Goal: Information Seeking & Learning: Learn about a topic

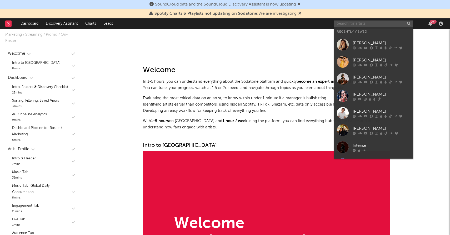
click at [386, 24] on input "text" at bounding box center [373, 24] width 79 height 7
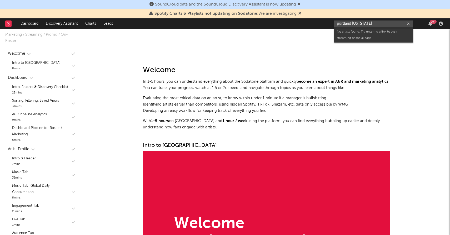
click at [379, 24] on input "portland [US_STATE]" at bounding box center [373, 24] width 79 height 7
type input "[PERSON_NAME]"
click at [376, 31] on div "[PERSON_NAME]" at bounding box center [381, 34] width 58 height 6
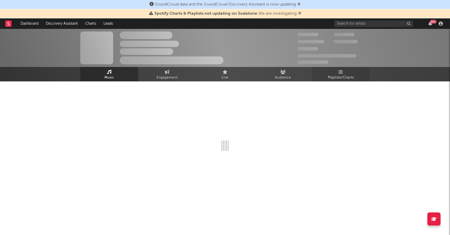
click at [336, 75] on span "Playlists/Charts" at bounding box center [341, 78] width 26 height 6
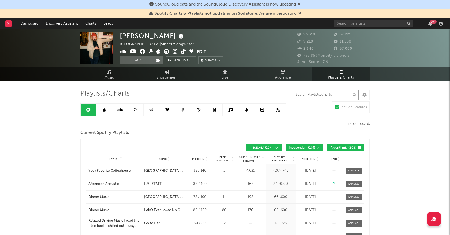
click at [328, 93] on input "text" at bounding box center [326, 95] width 66 height 11
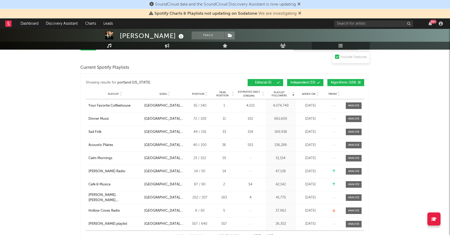
scroll to position [77, 0]
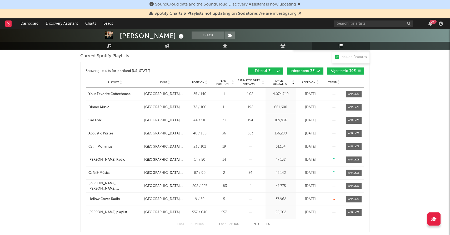
type input "portland [US_STATE]"
click at [341, 70] on span "Algorithmic ( 106 )" at bounding box center [343, 71] width 26 height 3
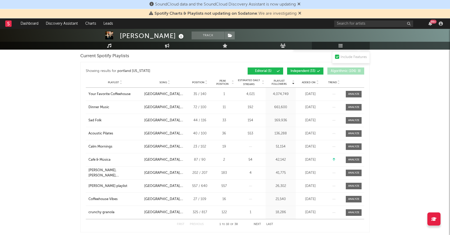
click at [310, 70] on span "Independent ( 33 )" at bounding box center [302, 71] width 25 height 3
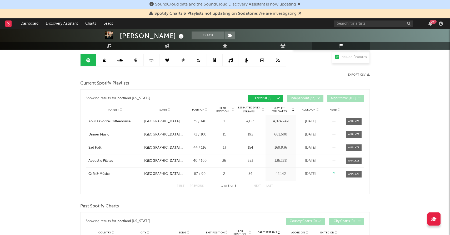
scroll to position [60, 0]
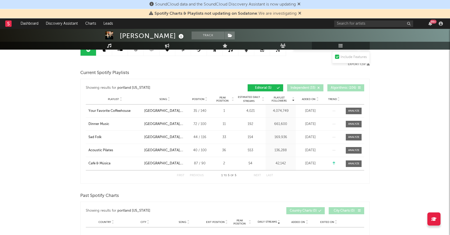
click at [306, 97] on div "Playlist City Song Position Peak Position Estimated Daily Streams Playlist Foll…" at bounding box center [225, 99] width 278 height 11
click at [306, 98] on span "Added On" at bounding box center [309, 99] width 14 height 3
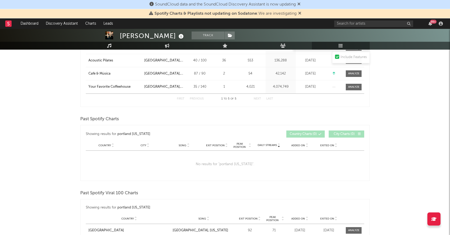
scroll to position [46, 0]
